Goal: Information Seeking & Learning: Learn about a topic

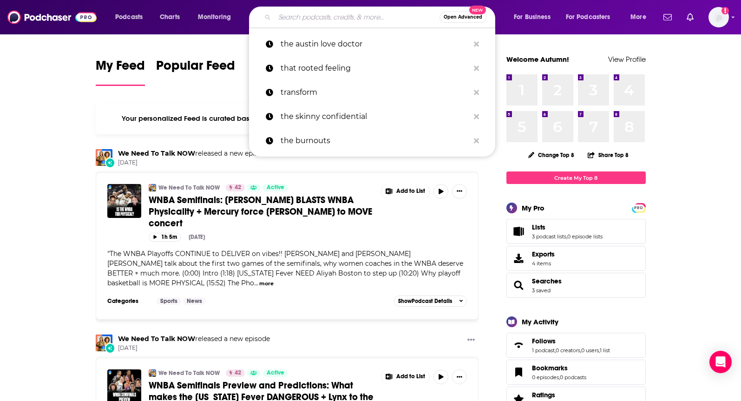
click at [327, 11] on input "Search podcasts, credits, & more..." at bounding box center [357, 17] width 165 height 15
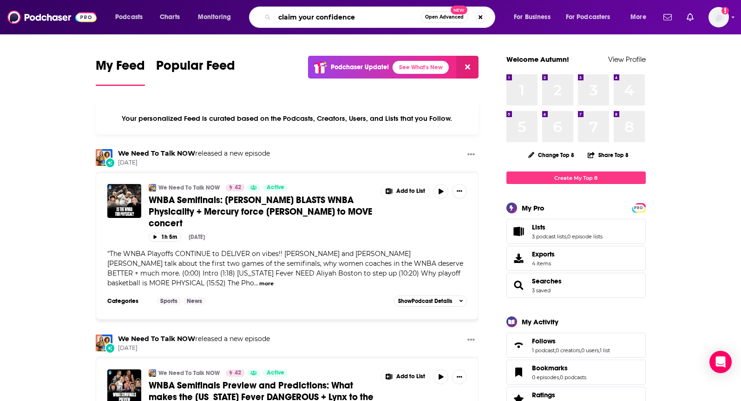
type input "claim your confidence"
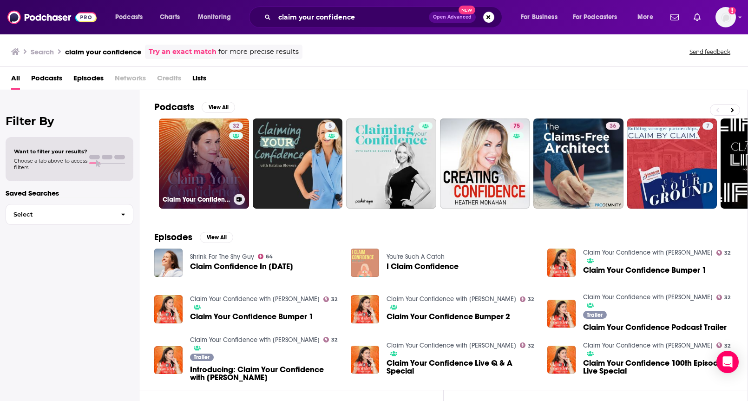
click at [217, 185] on link "32 Claim Your Confidence with [PERSON_NAME]" at bounding box center [204, 163] width 90 height 90
